Goal: Task Accomplishment & Management: Use online tool/utility

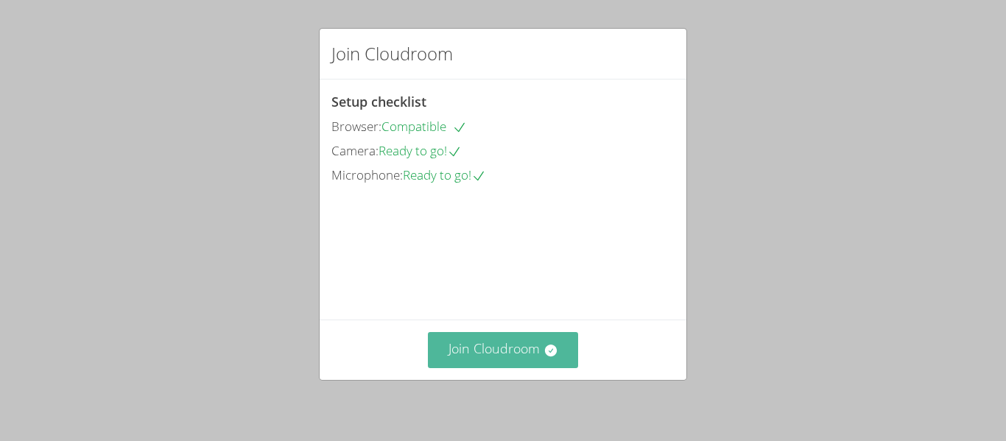
click at [503, 362] on button "Join Cloudroom" at bounding box center [503, 350] width 151 height 36
click at [464, 355] on button "Join Cloudroom" at bounding box center [503, 350] width 151 height 36
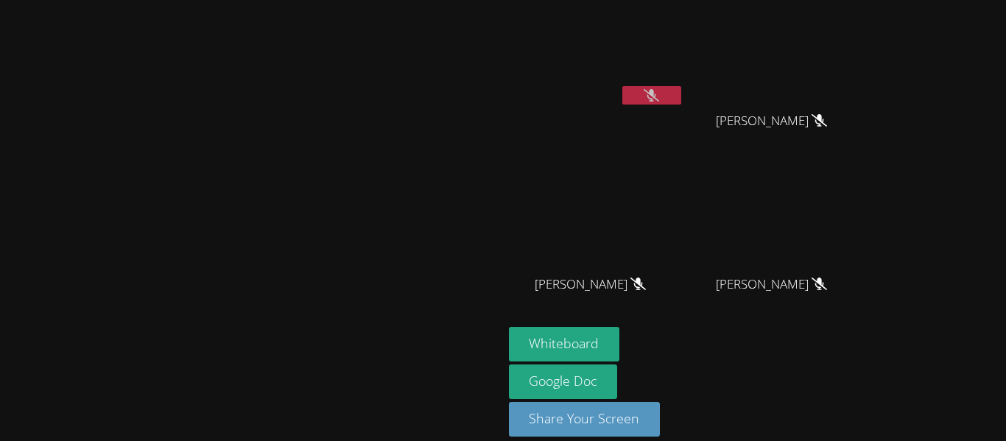
click at [362, 151] on video at bounding box center [251, 199] width 221 height 276
click at [362, 155] on video at bounding box center [251, 199] width 221 height 276
click at [622, 86] on button at bounding box center [651, 95] width 59 height 18
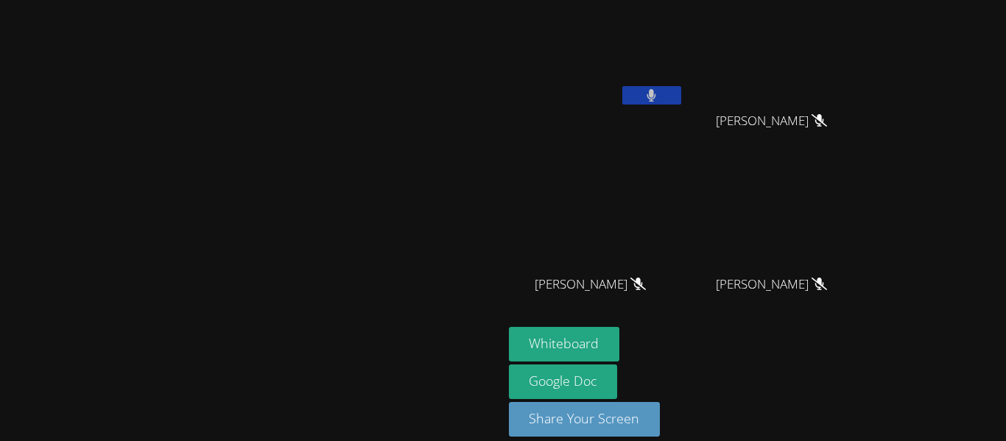
click at [622, 86] on button at bounding box center [651, 95] width 59 height 18
click at [866, 104] on video at bounding box center [777, 55] width 175 height 99
click at [684, 83] on video at bounding box center [596, 55] width 175 height 99
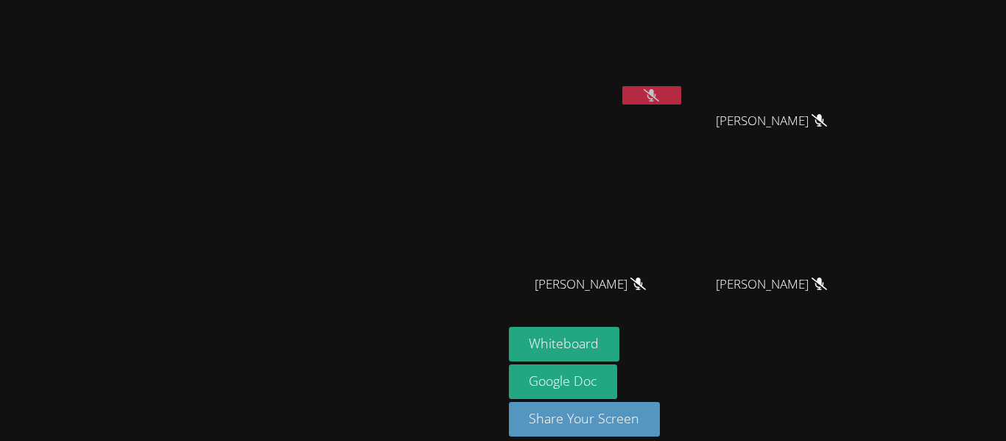
click at [659, 101] on icon at bounding box center [651, 95] width 15 height 13
click at [656, 97] on icon at bounding box center [652, 95] width 9 height 13
click at [681, 97] on button at bounding box center [651, 95] width 59 height 18
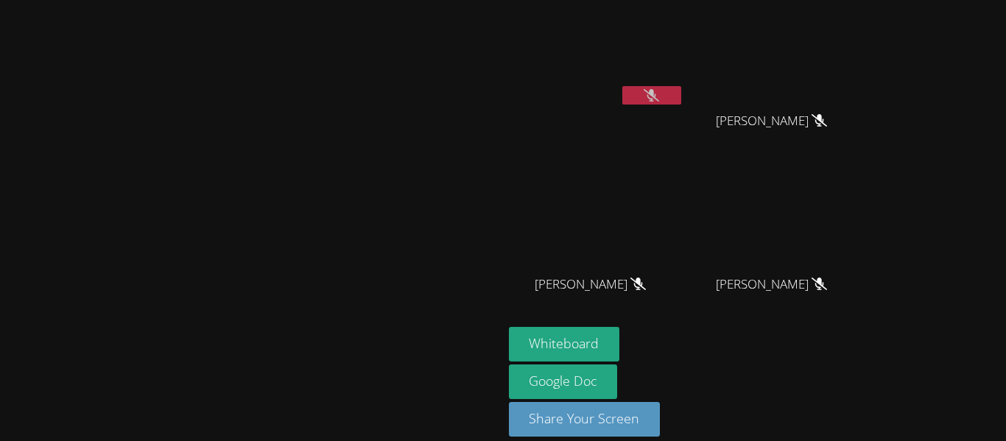
click at [681, 92] on button at bounding box center [651, 95] width 59 height 18
click at [622, 86] on button at bounding box center [651, 95] width 59 height 18
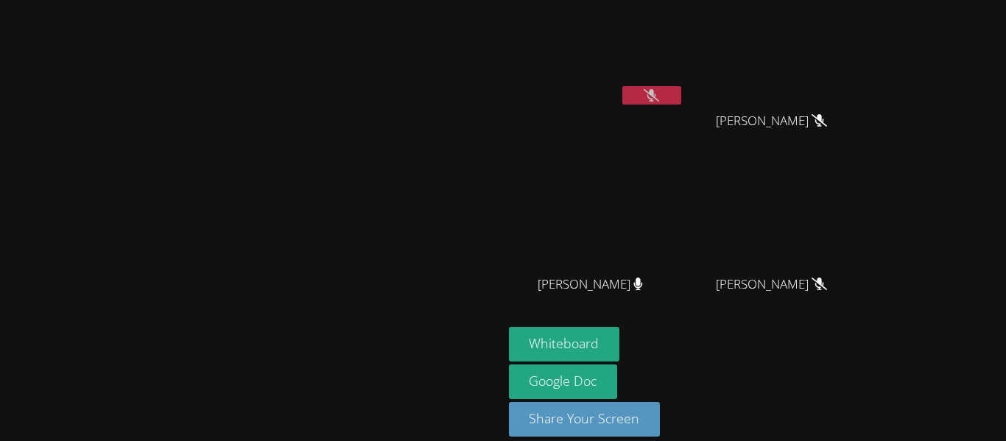
click at [622, 86] on button at bounding box center [651, 95] width 59 height 18
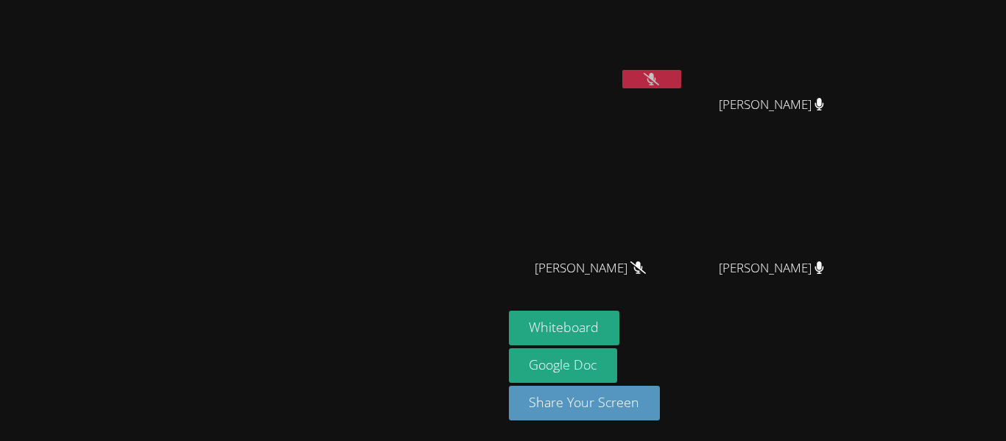
click at [622, 70] on button at bounding box center [651, 79] width 59 height 18
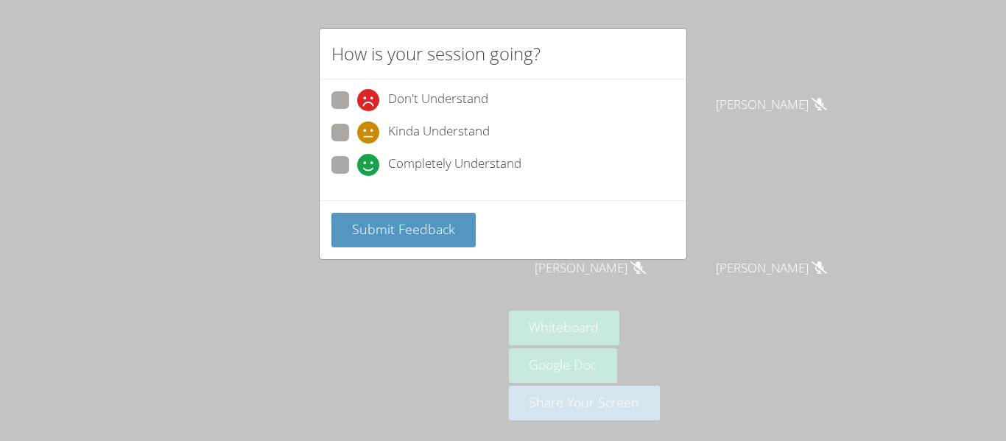
click at [417, 170] on span "Completely Understand" at bounding box center [454, 165] width 133 height 22
click at [370, 169] on input "Completely Understand" at bounding box center [363, 162] width 13 height 13
radio input "true"
click at [401, 249] on div "Submit Feedback" at bounding box center [503, 229] width 367 height 59
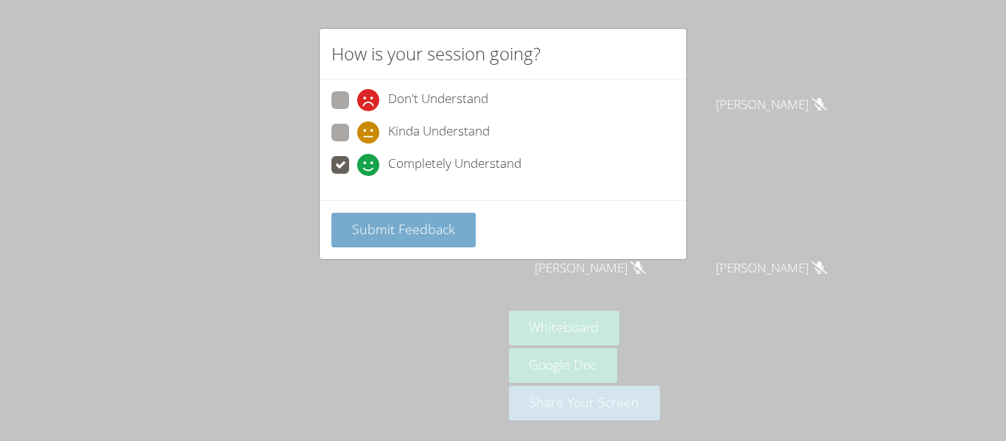
click at [390, 240] on button "Submit Feedback" at bounding box center [403, 230] width 144 height 35
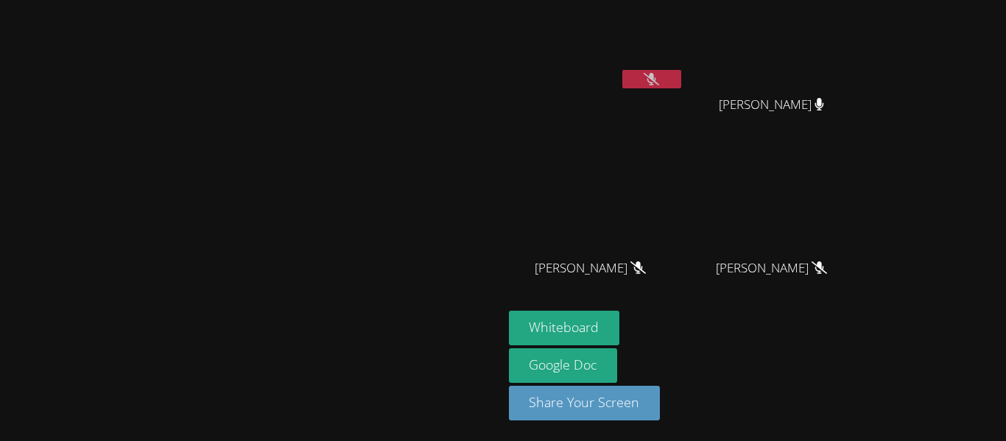
click at [622, 70] on button at bounding box center [651, 79] width 59 height 18
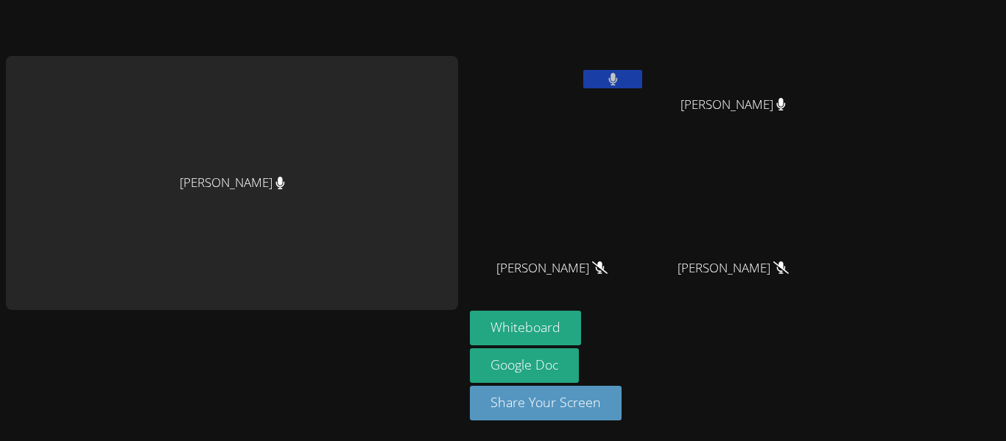
click at [583, 70] on button at bounding box center [612, 79] width 59 height 18
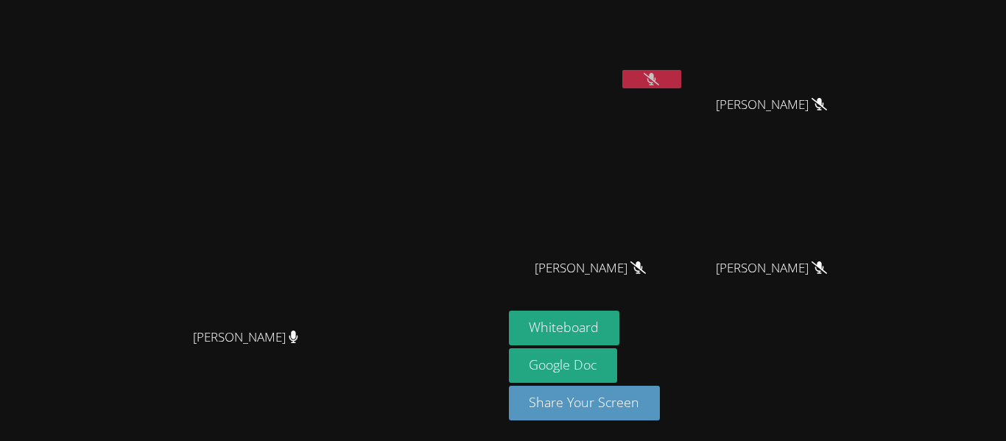
click at [622, 70] on button at bounding box center [651, 79] width 59 height 18
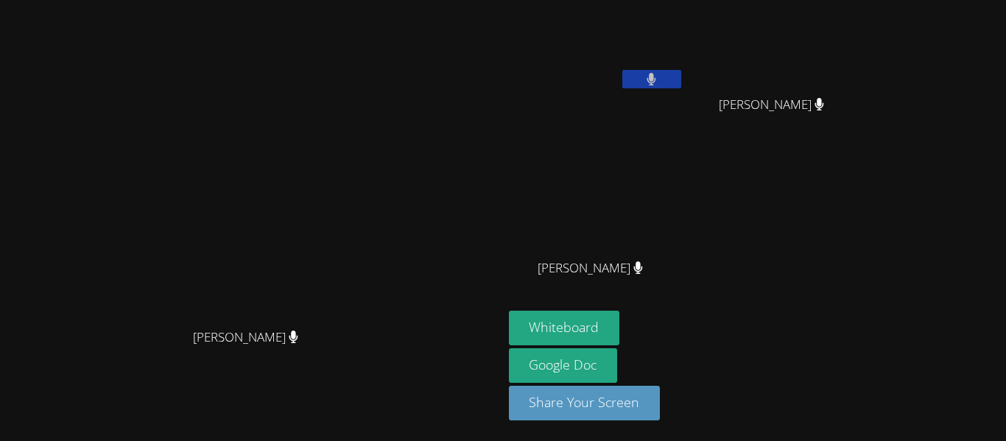
click at [622, 70] on button at bounding box center [651, 79] width 59 height 18
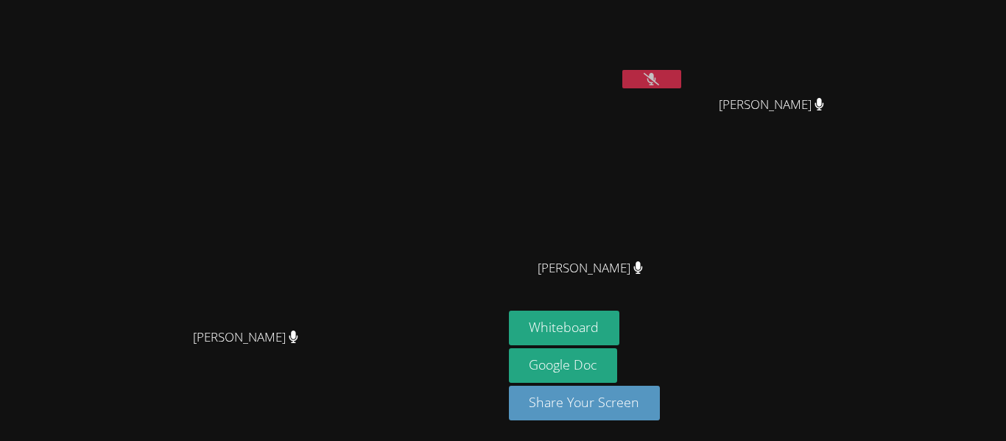
click at [622, 70] on button at bounding box center [651, 79] width 59 height 18
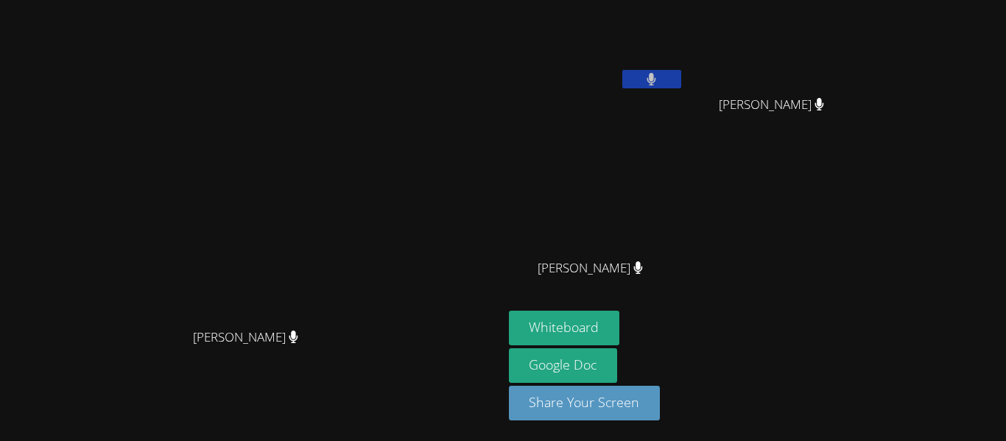
click at [622, 70] on button at bounding box center [651, 79] width 59 height 18
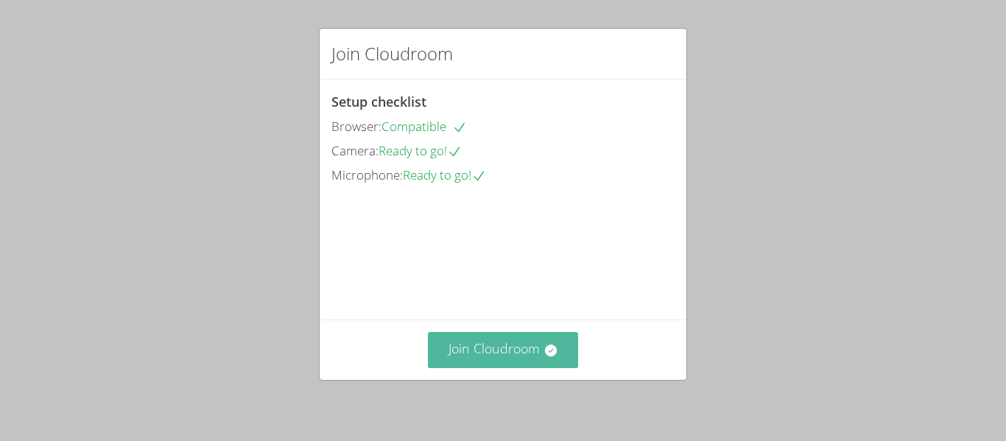
click at [569, 362] on button "Join Cloudroom" at bounding box center [503, 350] width 151 height 36
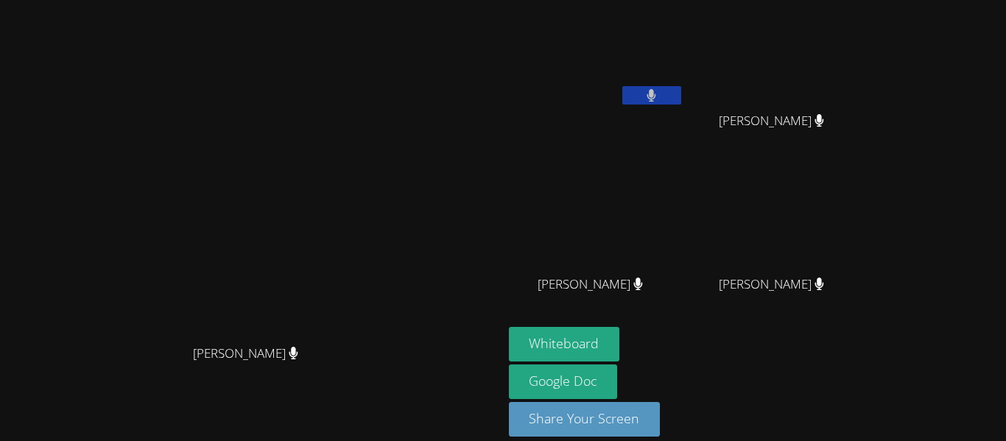
click at [681, 97] on button at bounding box center [651, 95] width 59 height 18
